Goal: Obtain resource: Obtain resource

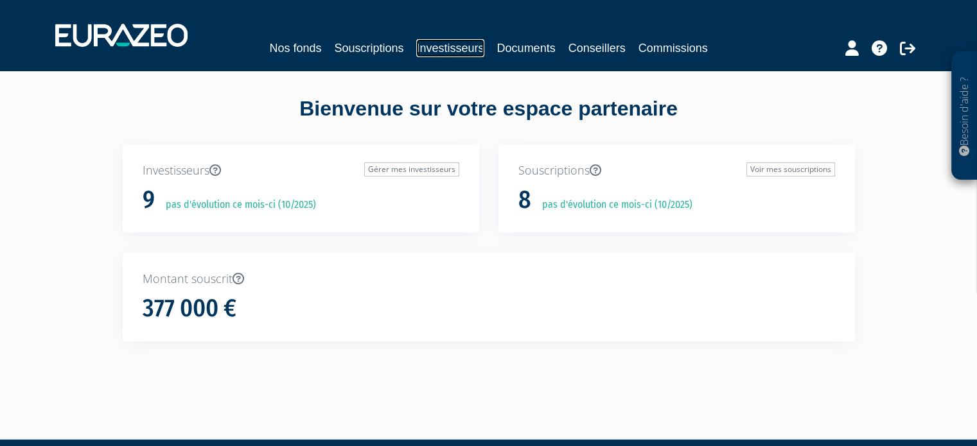
click at [469, 48] on link "Investisseurs" at bounding box center [449, 48] width 67 height 18
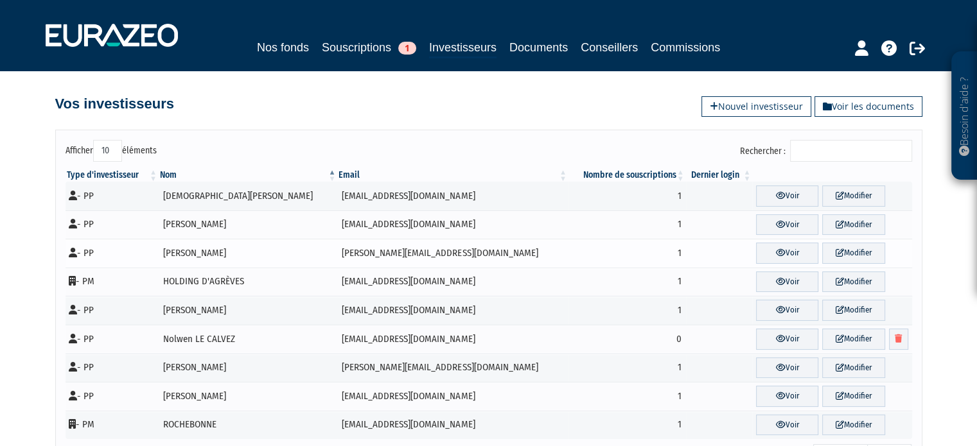
click at [249, 250] on td "[PERSON_NAME]" at bounding box center [248, 253] width 179 height 29
click at [756, 246] on link "Voir" at bounding box center [787, 253] width 62 height 21
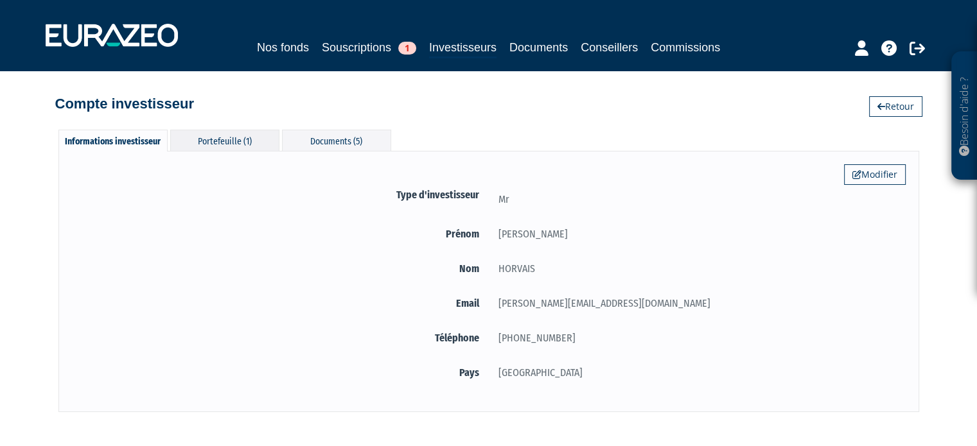
click at [240, 143] on div "Portefeuille (1)" at bounding box center [224, 140] width 109 height 21
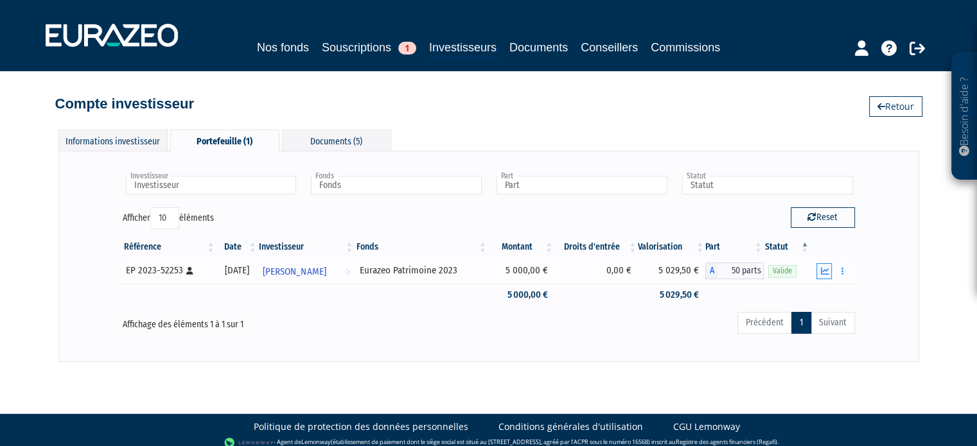
click at [827, 270] on icon "button" at bounding box center [824, 271] width 8 height 8
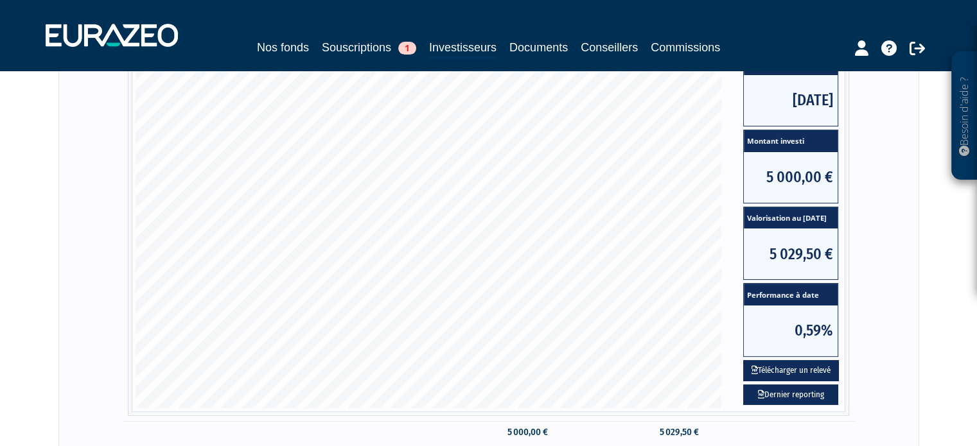
scroll to position [257, 0]
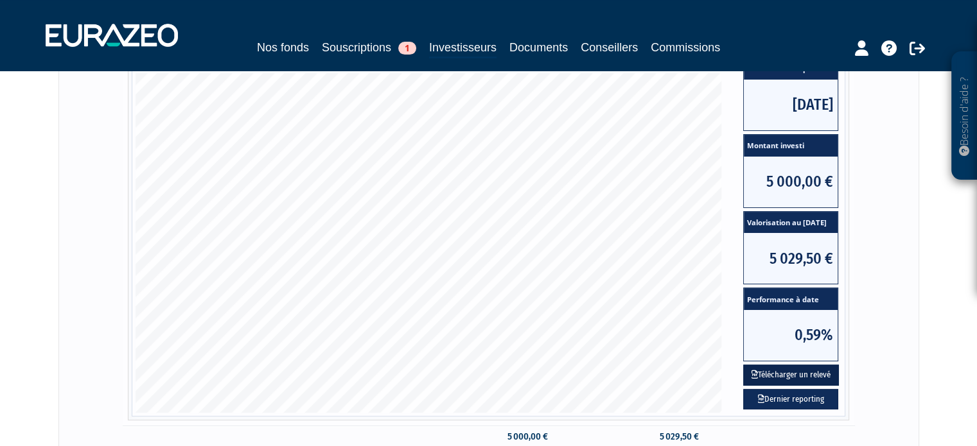
click at [816, 368] on button "Télécharger un relevé" at bounding box center [791, 375] width 96 height 21
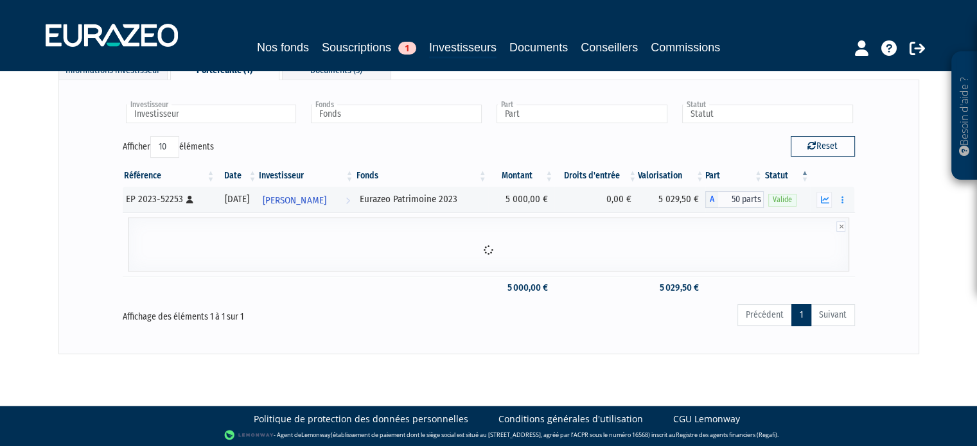
scroll to position [154, 0]
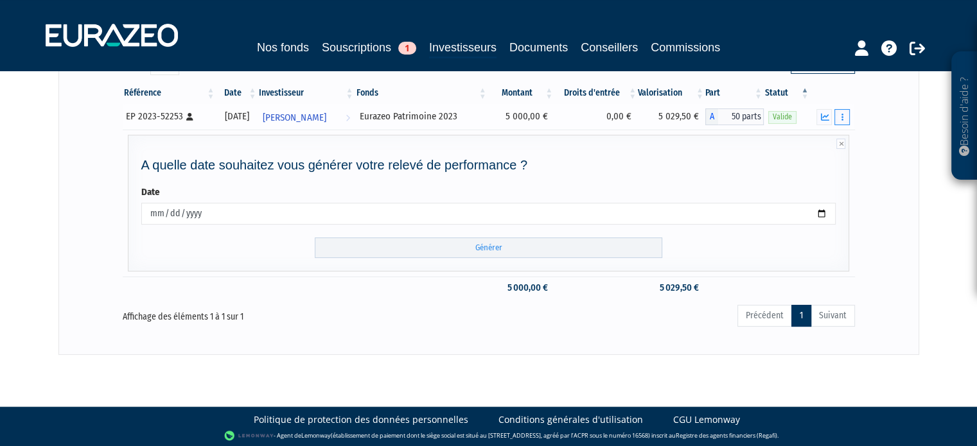
click at [846, 117] on button "button" at bounding box center [841, 117] width 15 height 16
click at [827, 138] on link "Documents" at bounding box center [814, 140] width 64 height 21
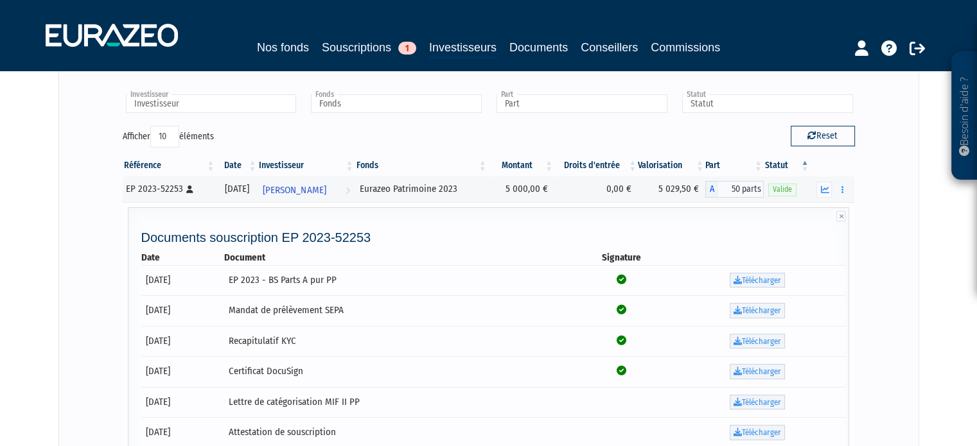
scroll to position [0, 0]
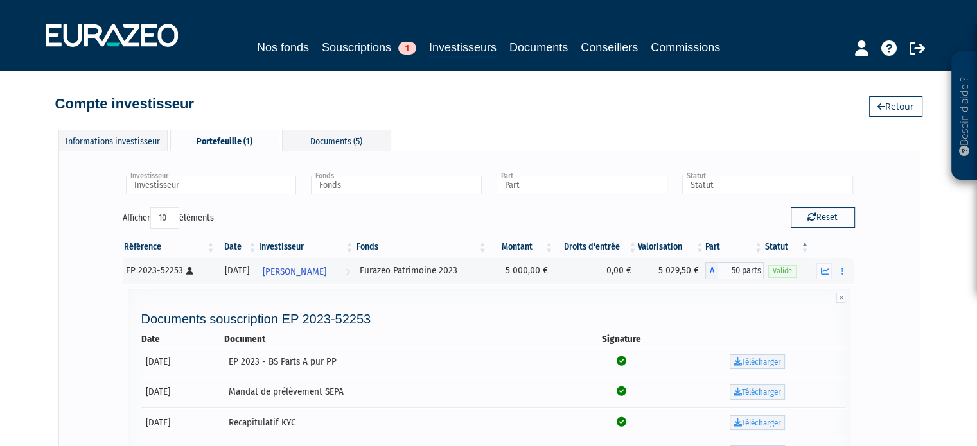
click at [231, 135] on div "Portefeuille (1)" at bounding box center [224, 141] width 109 height 22
click at [311, 274] on span "[PERSON_NAME]" at bounding box center [294, 272] width 63 height 24
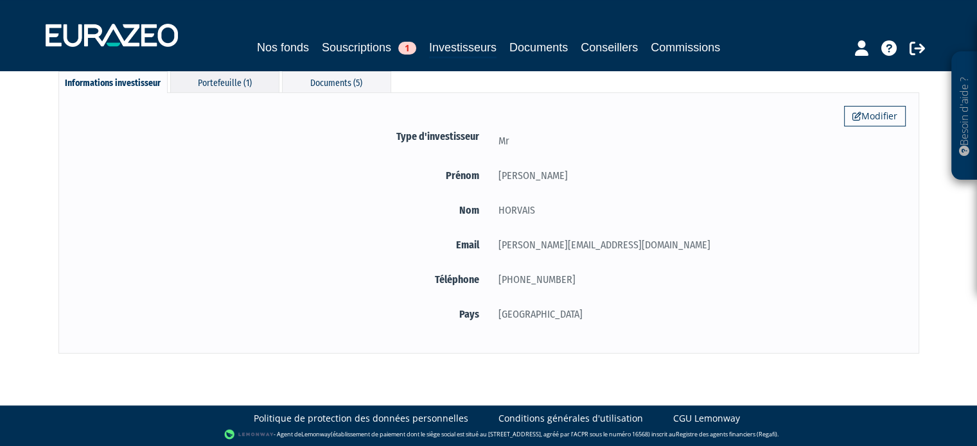
click at [218, 83] on div "Portefeuille (1)" at bounding box center [224, 81] width 109 height 21
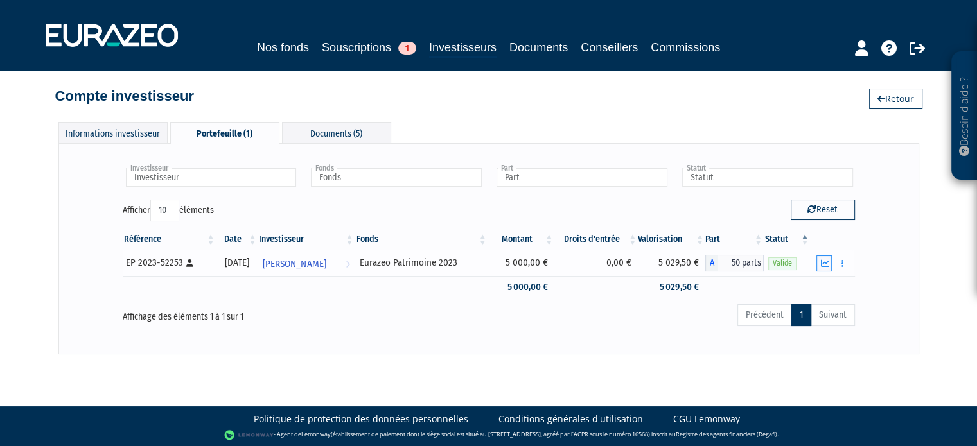
click at [828, 264] on icon "button" at bounding box center [824, 263] width 8 height 8
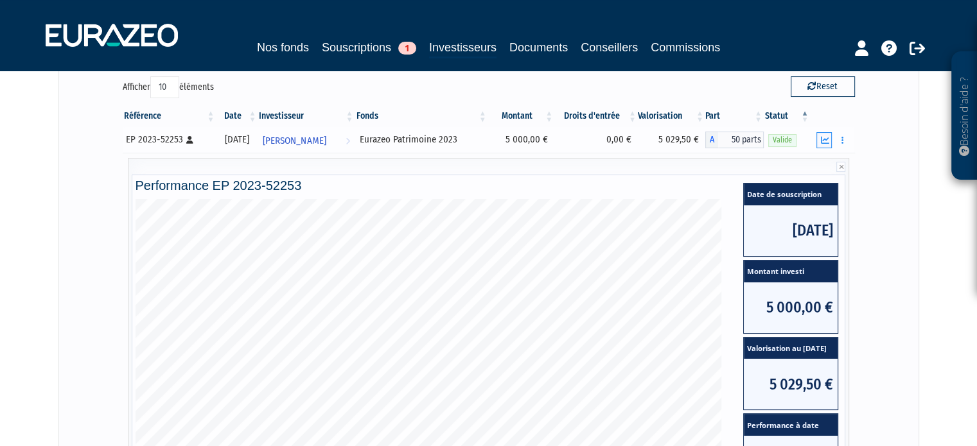
scroll to position [265, 0]
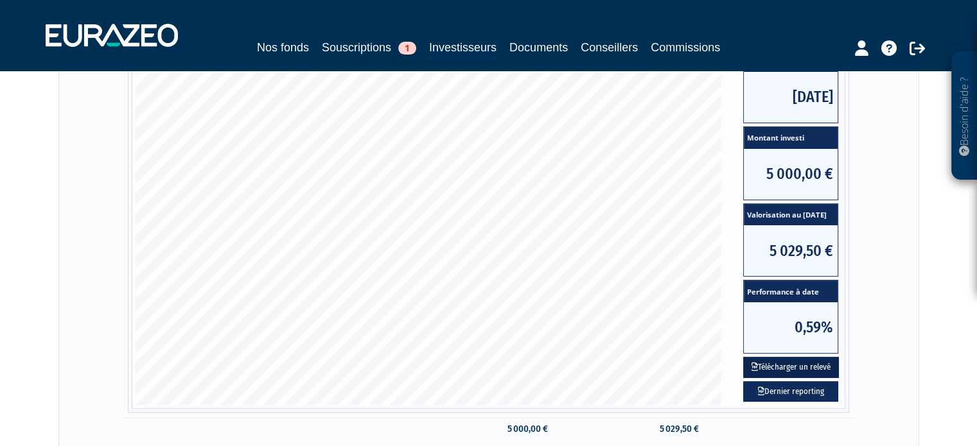
click at [801, 364] on button "Télécharger un relevé" at bounding box center [791, 367] width 96 height 21
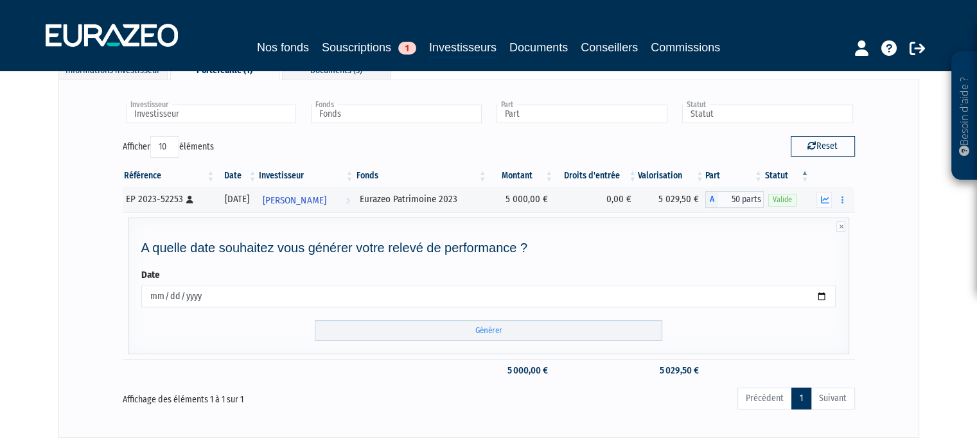
scroll to position [154, 0]
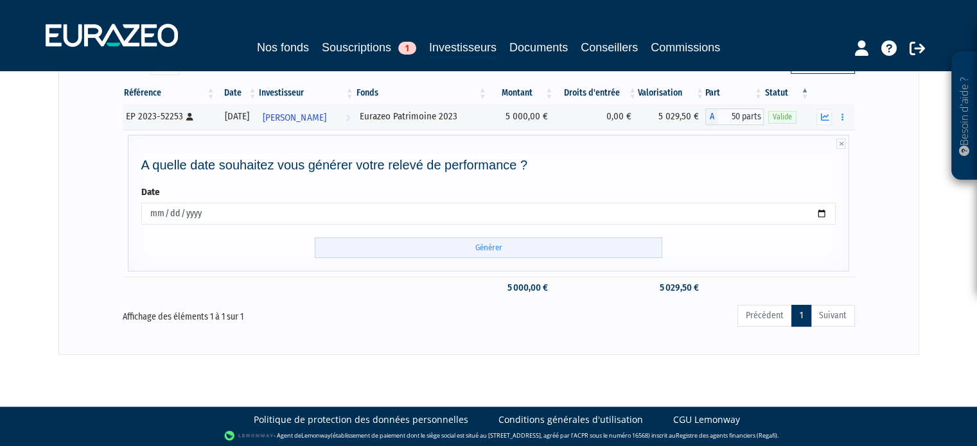
click at [486, 243] on input "Générer" at bounding box center [488, 248] width 347 height 21
